Goal: Task Accomplishment & Management: Complete application form

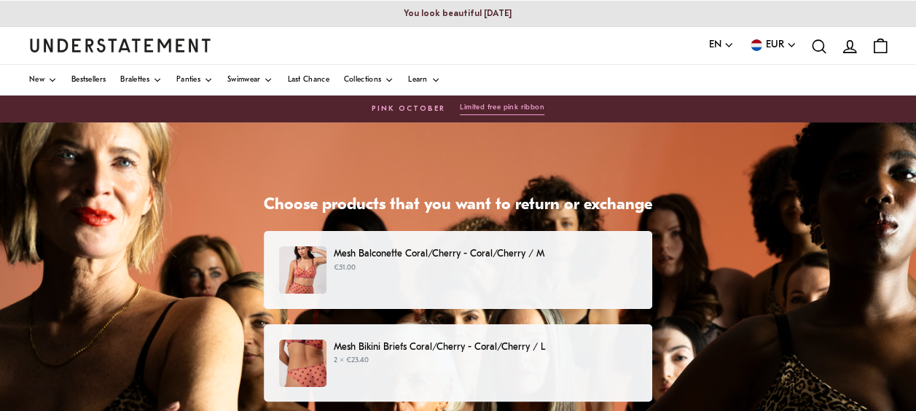
click at [464, 282] on div "Mesh Balconette Coral/Cherry - Coral/Cherry / M €51.00" at bounding box center [458, 269] width 358 height 47
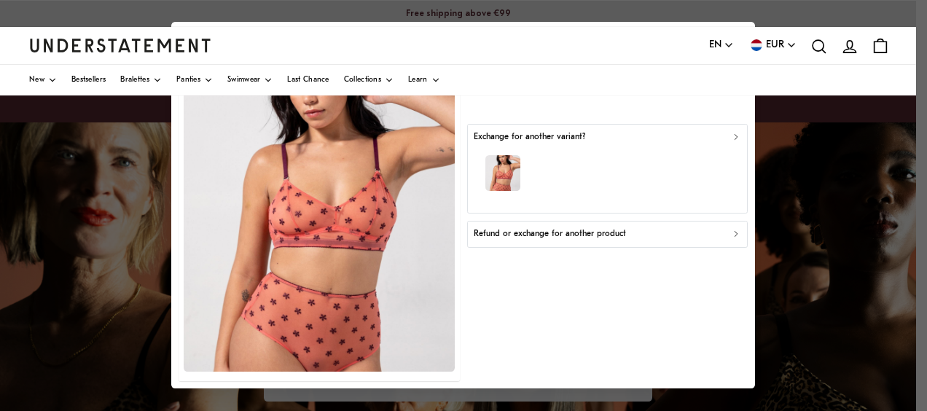
click at [539, 235] on p "Refund or exchange for another product" at bounding box center [550, 234] width 152 height 14
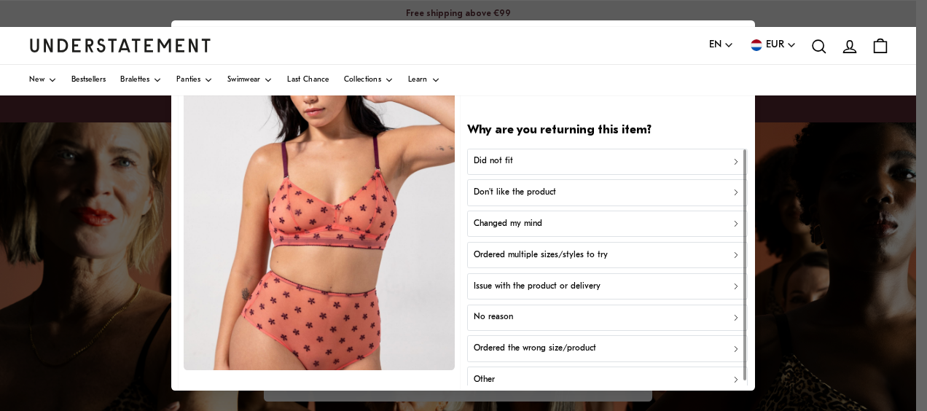
click at [519, 190] on p "Don't like the product" at bounding box center [515, 193] width 82 height 14
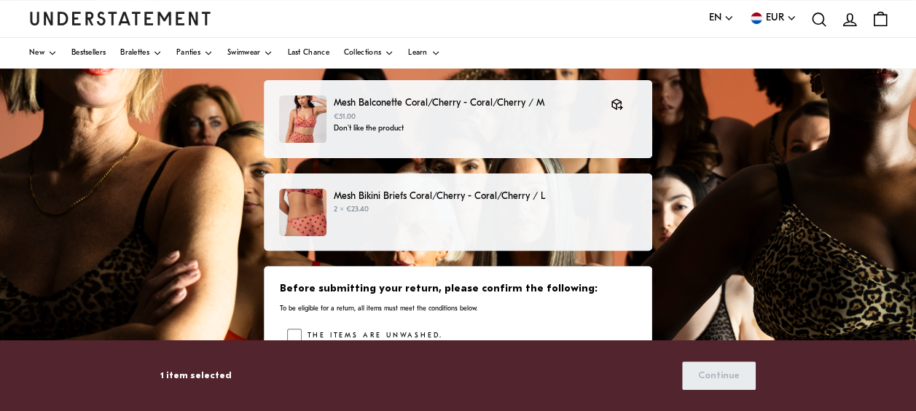
scroll to position [162, 0]
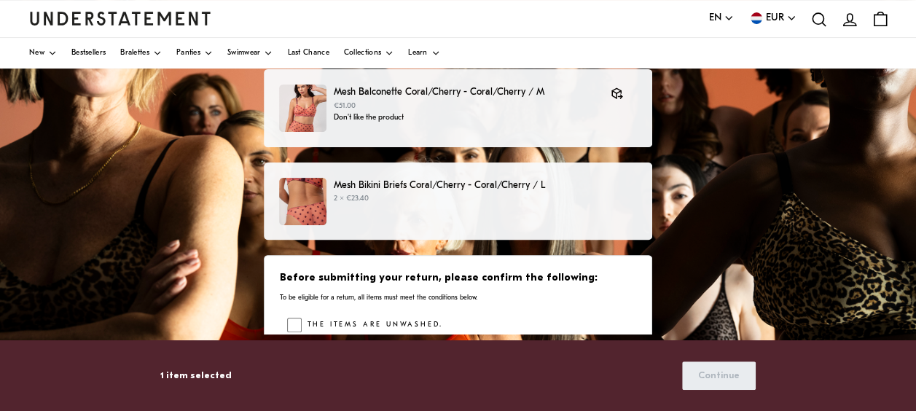
click at [495, 181] on p "Mesh Bikini Briefs Coral/Cherry - Coral/Cherry / L" at bounding box center [485, 185] width 303 height 15
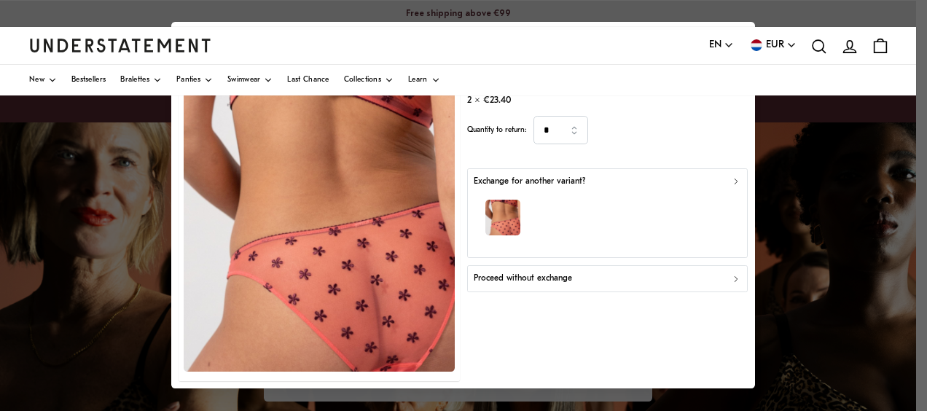
click at [592, 277] on div "Proceed without exchange" at bounding box center [608, 280] width 268 height 14
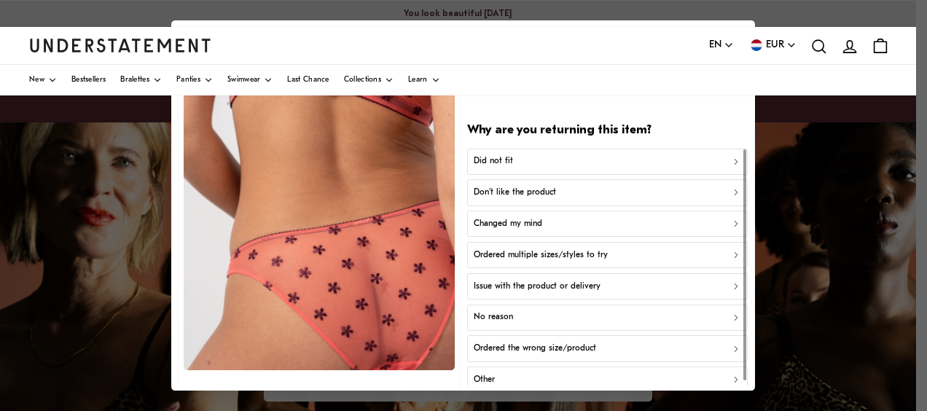
click at [547, 190] on p "Don't like the product" at bounding box center [515, 193] width 82 height 14
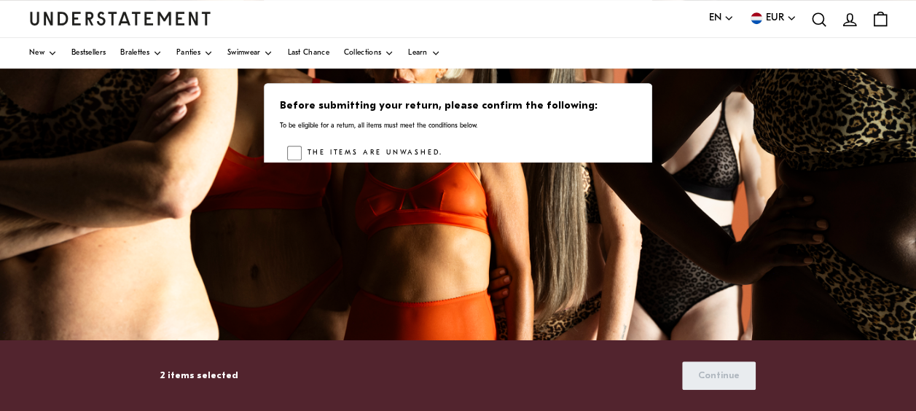
scroll to position [367, 0]
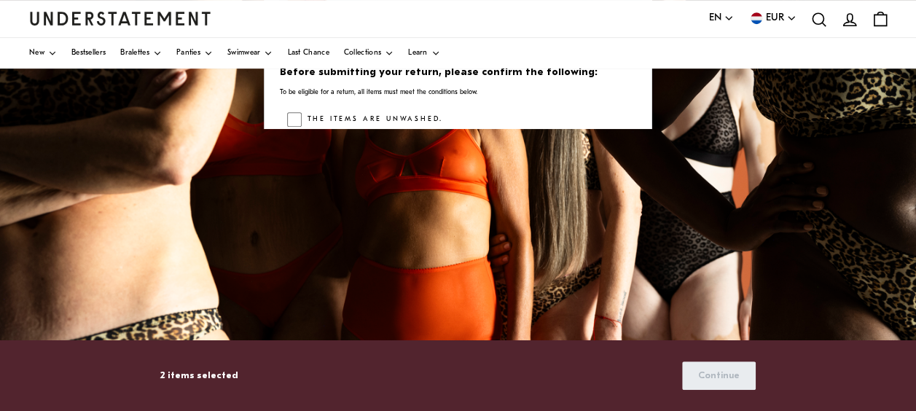
click at [461, 118] on div "The items are unwashed." at bounding box center [461, 123] width 349 height 22
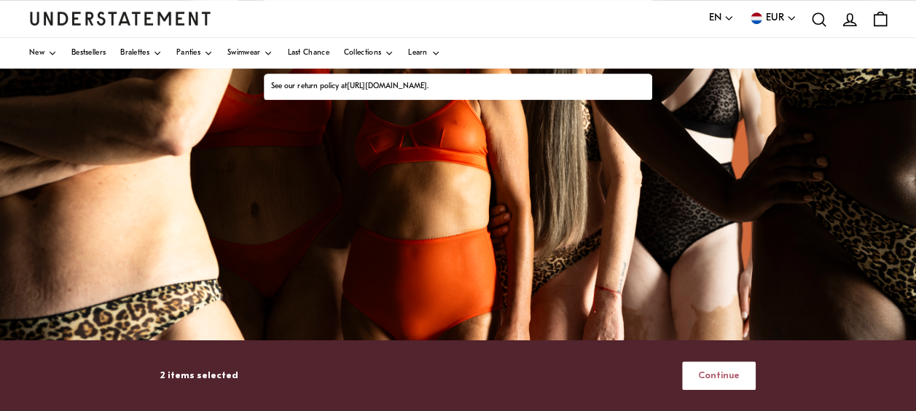
scroll to position [426, 0]
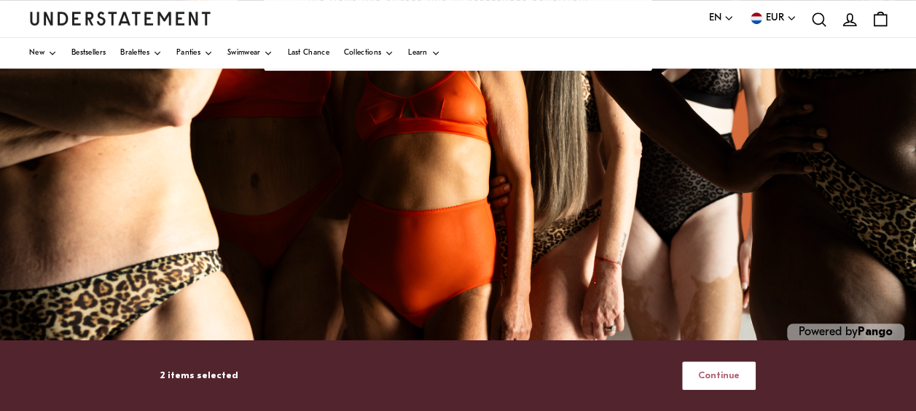
click at [707, 373] on span "Continue" at bounding box center [719, 375] width 42 height 27
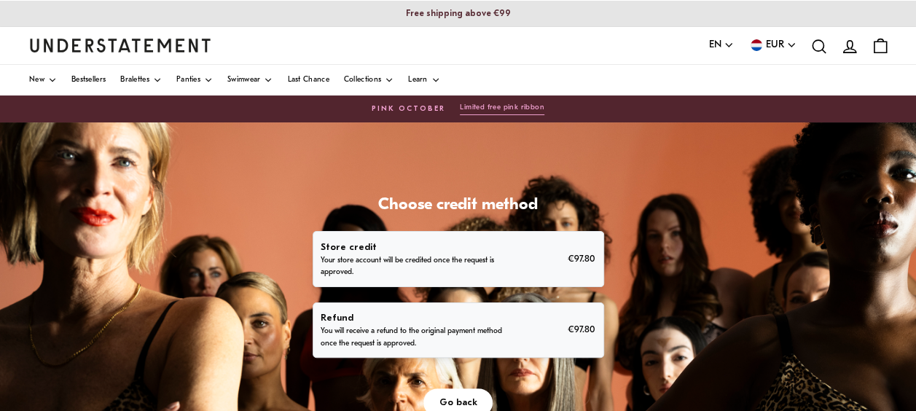
click at [456, 338] on p "You will receive a refund to the original payment method once the request is ap…" at bounding box center [414, 337] width 187 height 23
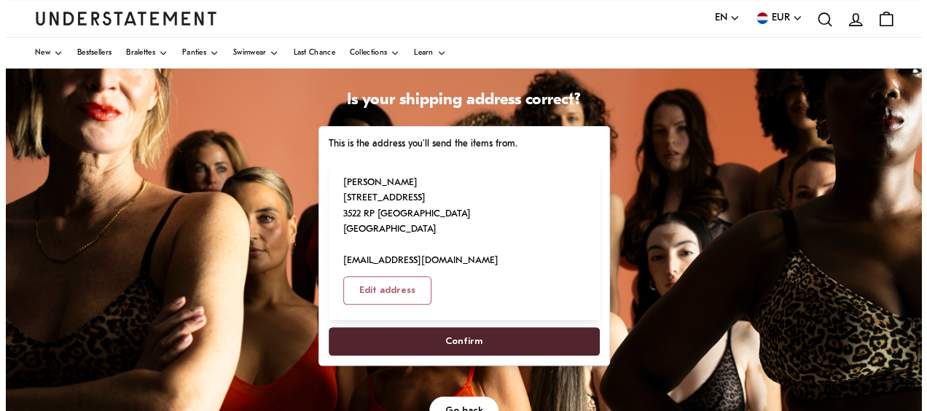
scroll to position [124, 0]
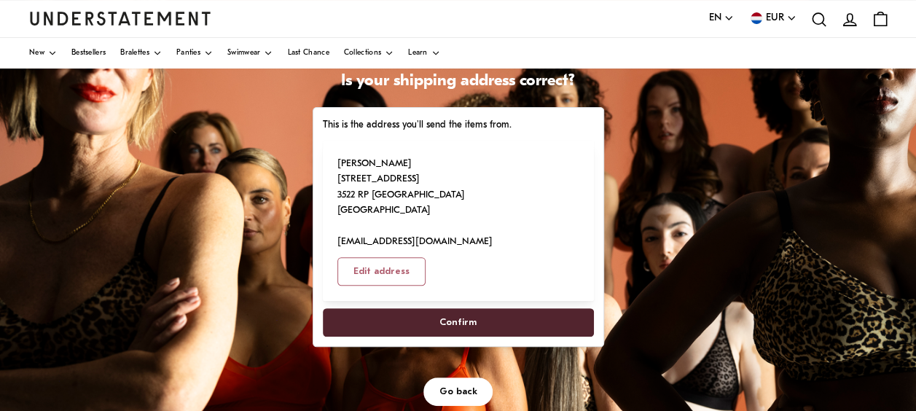
click at [473, 309] on span "Confirm" at bounding box center [458, 322] width 37 height 27
select select "**"
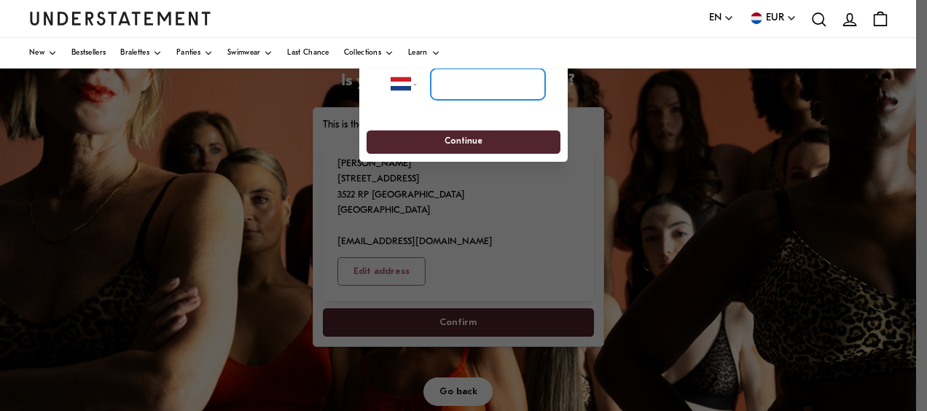
click at [467, 84] on input "tel" at bounding box center [488, 85] width 114 height 32
type input "**********"
click at [472, 137] on span "Continue" at bounding box center [464, 142] width 38 height 23
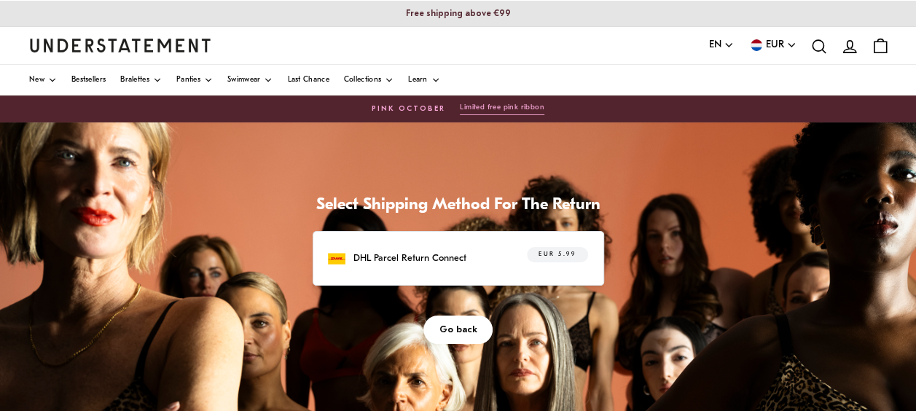
click at [421, 260] on p "DHL Parcel Return Connect" at bounding box center [410, 258] width 113 height 15
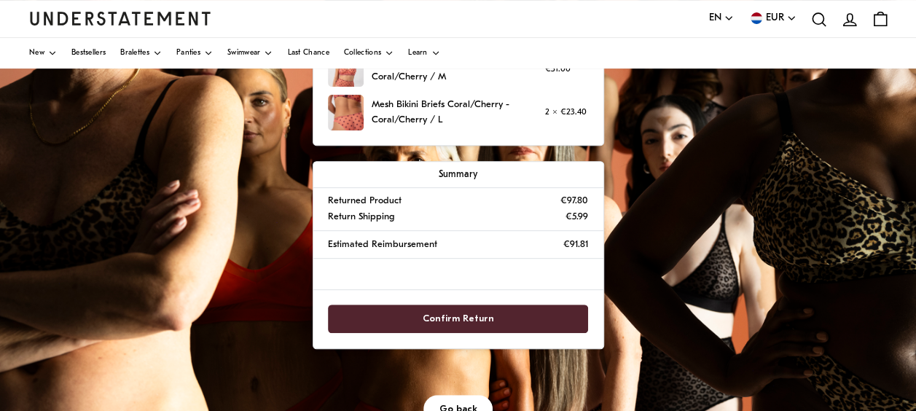
scroll to position [259, 0]
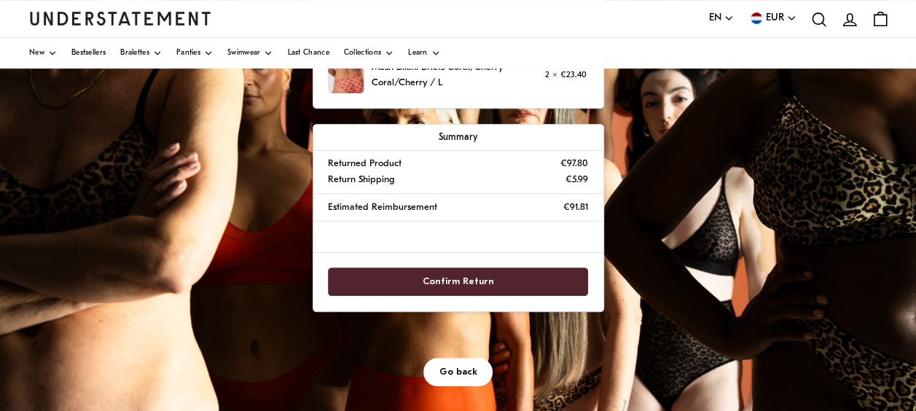
click at [469, 286] on span "Confirm Return" at bounding box center [458, 281] width 71 height 27
click at [469, 281] on span "Confirm Return" at bounding box center [458, 281] width 71 height 27
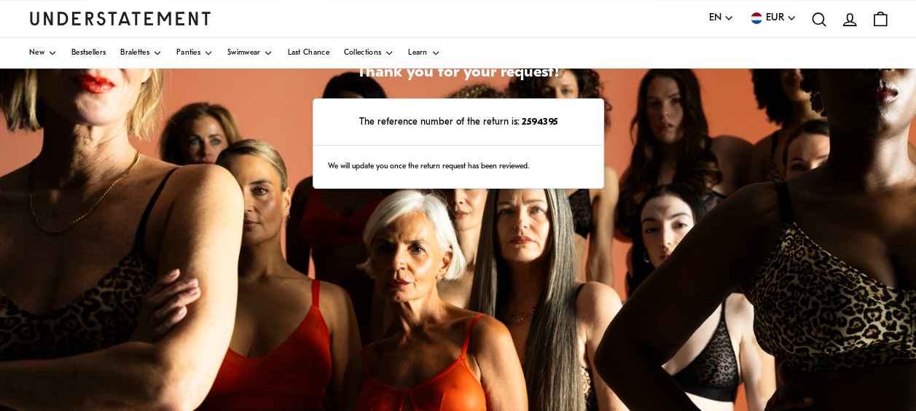
scroll to position [124, 0]
